Goal: Check status

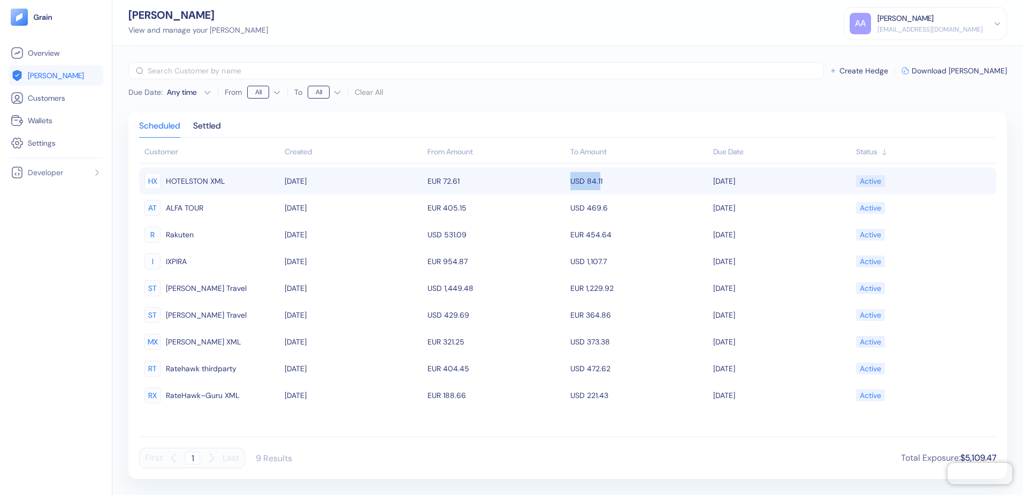
drag, startPoint x: 596, startPoint y: 180, endPoint x: 567, endPoint y: 183, distance: 29.5
click at [568, 183] on td "USD 84.11" at bounding box center [639, 181] width 143 height 27
click at [735, 183] on td "[DATE]" at bounding box center [782, 181] width 143 height 27
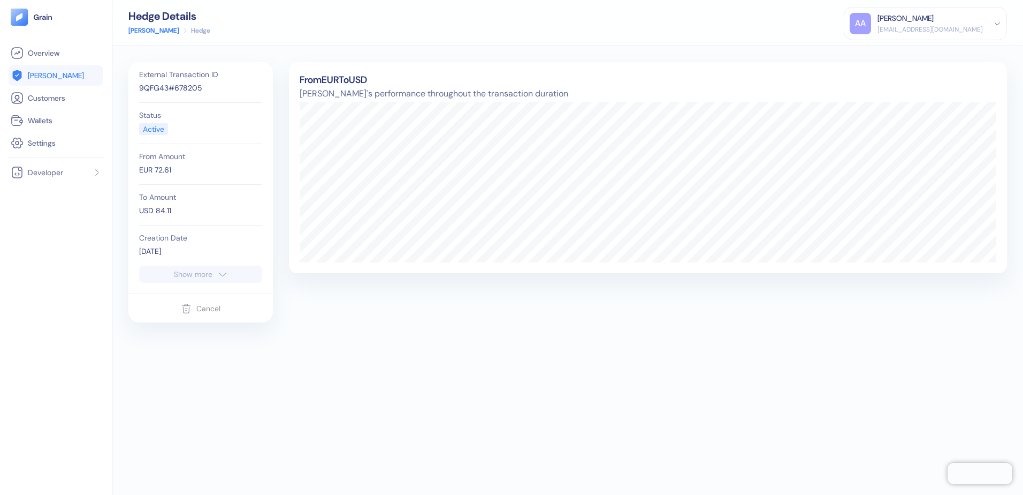
click at [219, 273] on icon "button" at bounding box center [222, 273] width 7 height 3
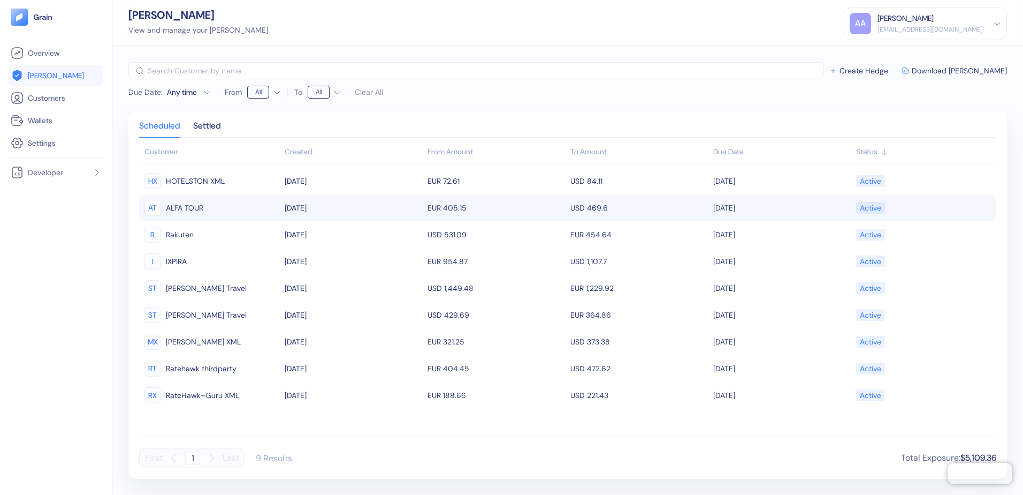
click at [607, 210] on td "USD 469.6" at bounding box center [639, 207] width 143 height 27
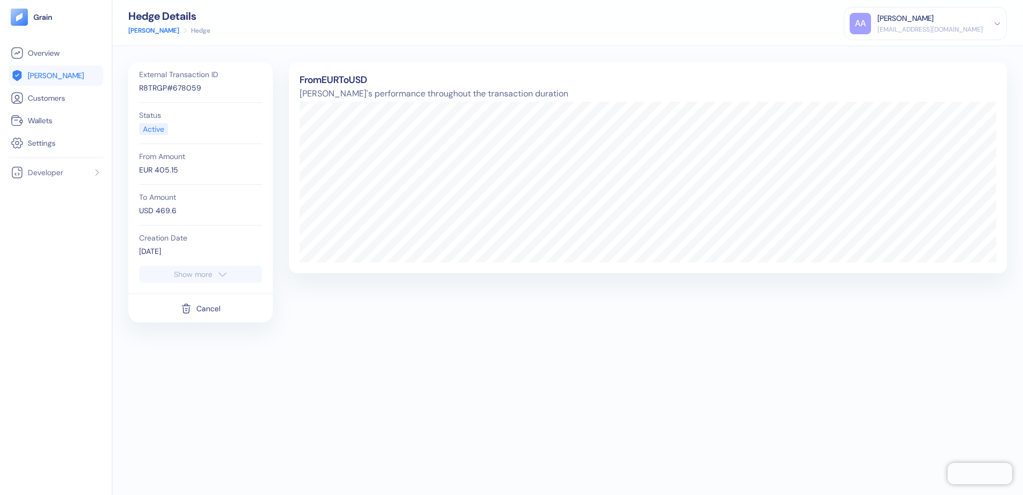
click at [208, 282] on button "Show more" at bounding box center [200, 273] width 123 height 17
drag, startPoint x: 176, startPoint y: 173, endPoint x: 143, endPoint y: 168, distance: 32.6
click at [143, 168] on div "EUR 405.15" at bounding box center [200, 169] width 123 height 11
drag, startPoint x: 143, startPoint y: 168, endPoint x: 178, endPoint y: 214, distance: 58.1
click at [180, 214] on div "USD 469.6" at bounding box center [200, 210] width 123 height 11
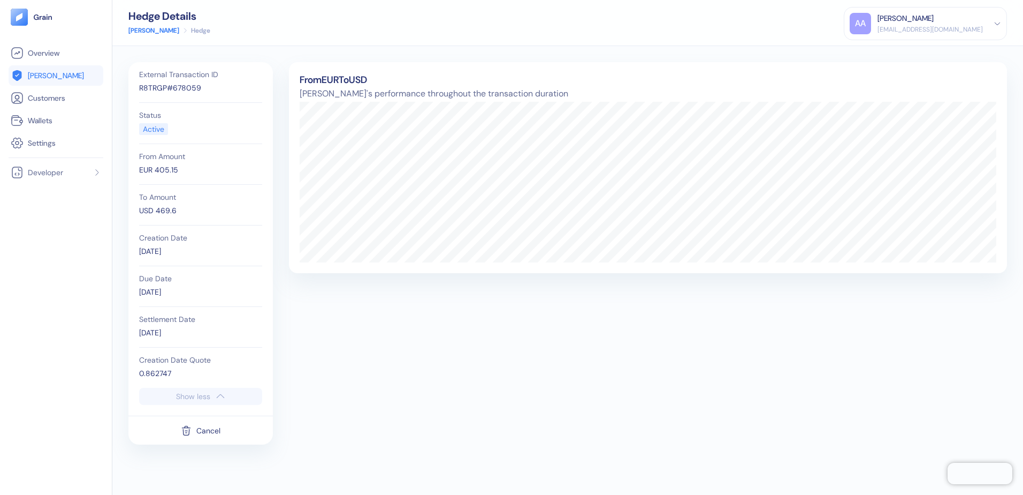
click at [166, 210] on div "USD 469.6" at bounding box center [200, 210] width 123 height 11
drag, startPoint x: 179, startPoint y: 211, endPoint x: 139, endPoint y: 210, distance: 39.6
click at [139, 210] on div "USD 469.6" at bounding box center [200, 210] width 123 height 11
drag, startPoint x: 139, startPoint y: 210, endPoint x: 156, endPoint y: 209, distance: 17.2
click at [156, 209] on div "USD 469.6" at bounding box center [200, 210] width 123 height 11
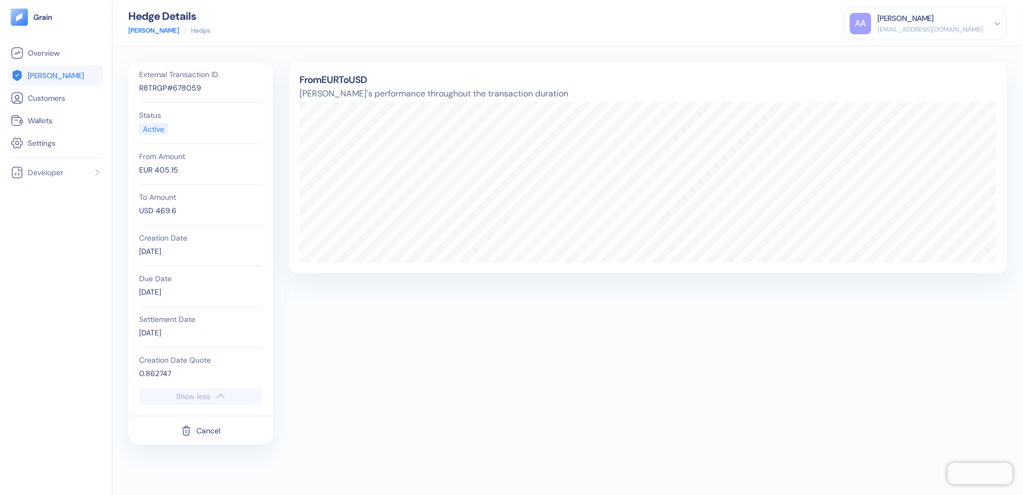
click at [149, 211] on div "USD 469.6" at bounding box center [200, 210] width 123 height 11
drag, startPoint x: 177, startPoint y: 374, endPoint x: 135, endPoint y: 375, distance: 42.3
click at [135, 375] on div "External Transaction ID R8TRGP#678059 Status Active From Amount EUR 405.15 To A…" at bounding box center [201, 224] width 134 height 325
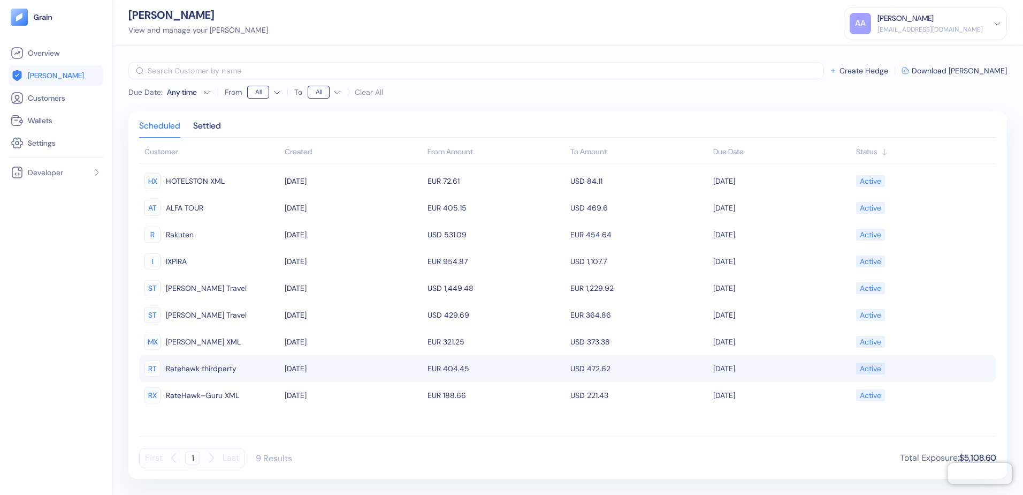
click at [511, 365] on td "EUR 404.45" at bounding box center [496, 368] width 143 height 27
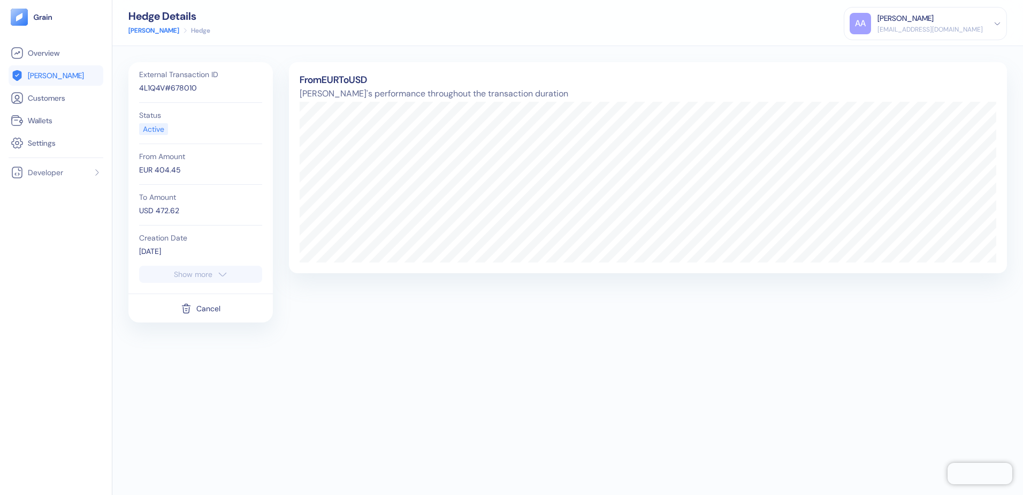
click at [187, 276] on div "Show more" at bounding box center [193, 273] width 39 height 7
drag, startPoint x: 166, startPoint y: 369, endPoint x: 125, endPoint y: 377, distance: 42.0
click at [125, 377] on div "External Transaction ID 4L1Q4V#678010 Status Active From Amount EUR 404.45 To A…" at bounding box center [567, 270] width 911 height 449
